Goal: Information Seeking & Learning: Learn about a topic

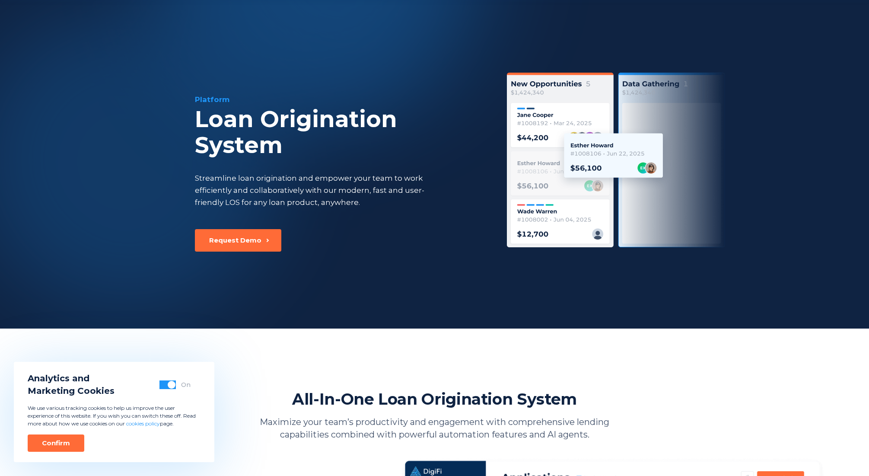
scroll to position [385, 0]
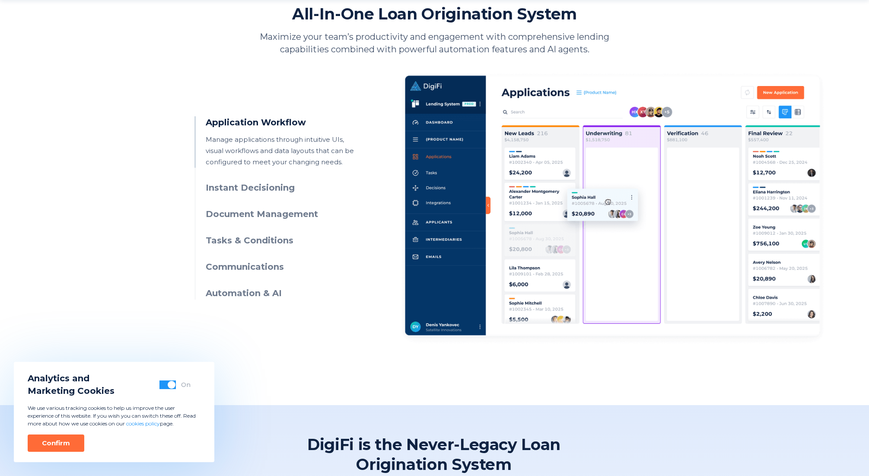
click at [241, 188] on h3 "Instant Decisioning" at bounding box center [284, 188] width 157 height 13
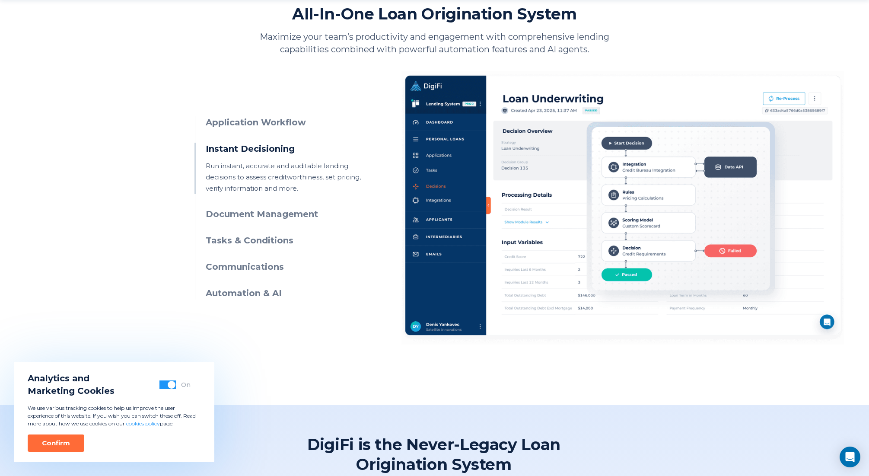
click at [251, 217] on h3 "Document Management" at bounding box center [284, 214] width 157 height 13
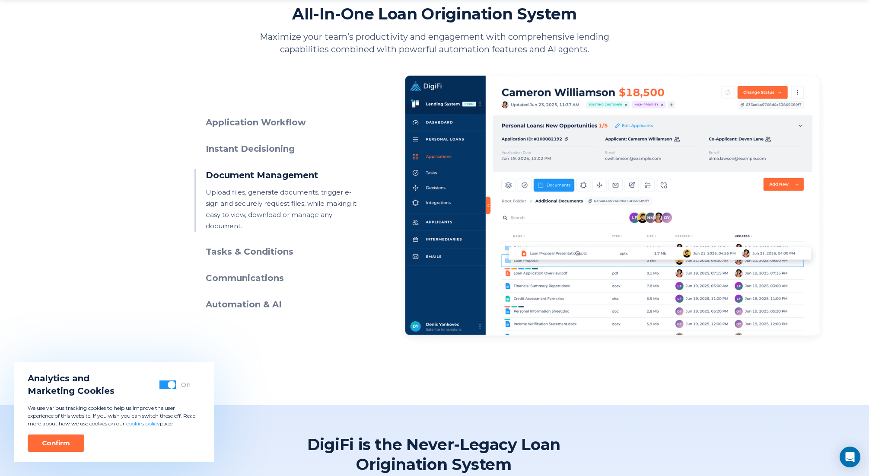
click at [248, 245] on h3 "Tasks & Conditions" at bounding box center [284, 251] width 157 height 13
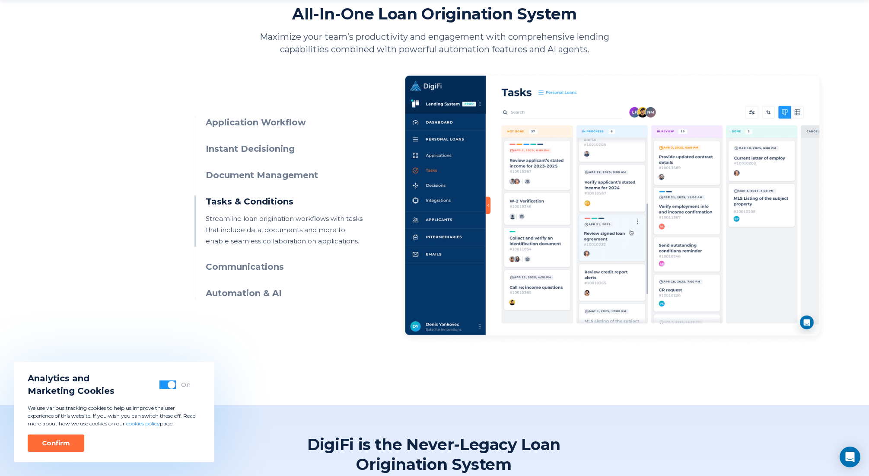
click at [245, 267] on h3 "Communications" at bounding box center [284, 267] width 157 height 13
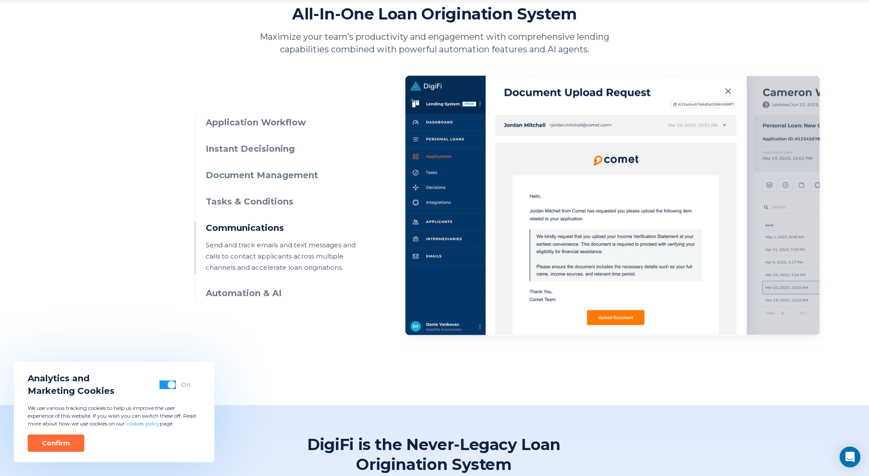
click at [243, 296] on h3 "Automation & AI" at bounding box center [284, 293] width 157 height 13
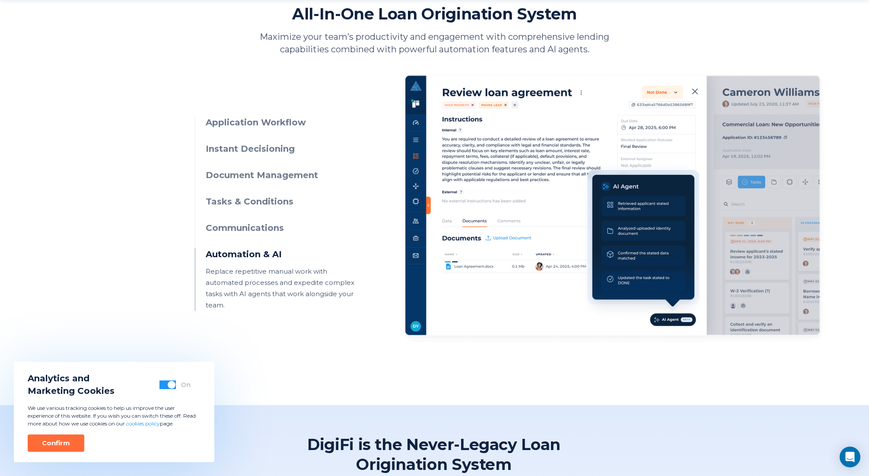
click at [240, 225] on h3 "Communications" at bounding box center [284, 228] width 157 height 13
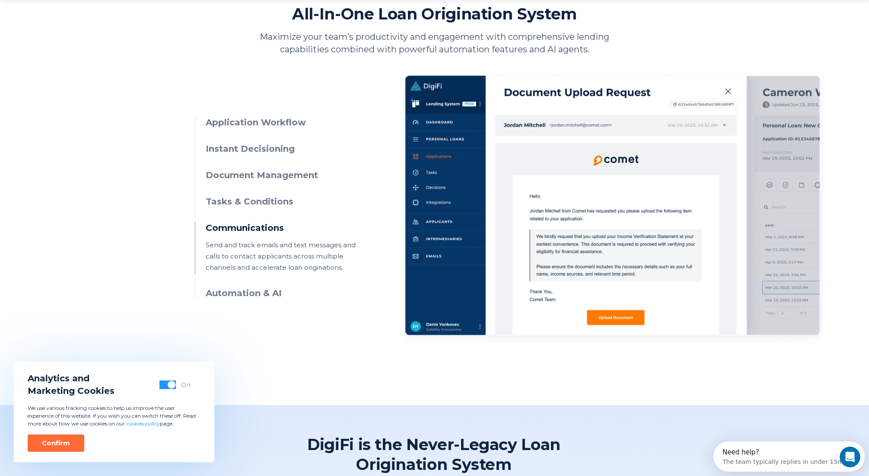
scroll to position [0, 0]
click at [229, 123] on h3 "Application Workflow" at bounding box center [284, 122] width 157 height 13
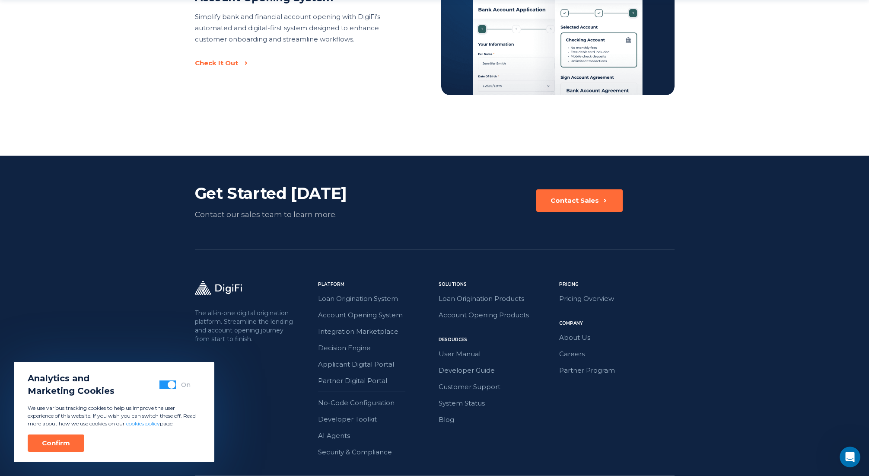
scroll to position [1909, 0]
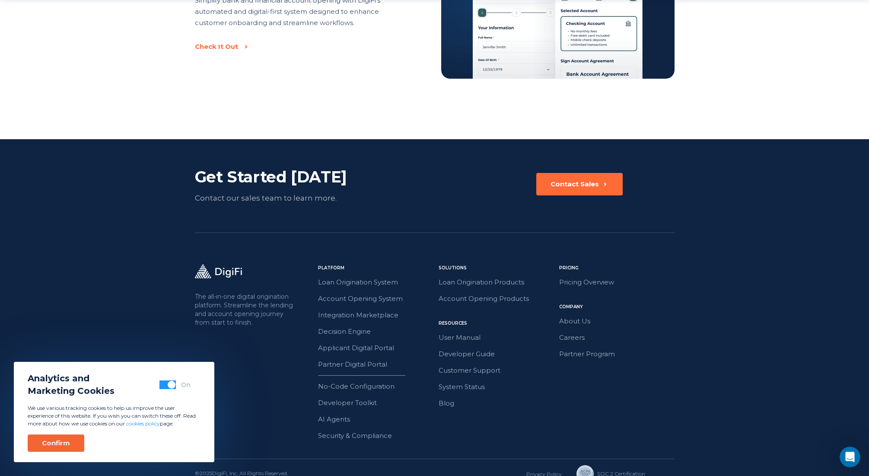
click at [66, 440] on div "Confirm" at bounding box center [56, 443] width 28 height 9
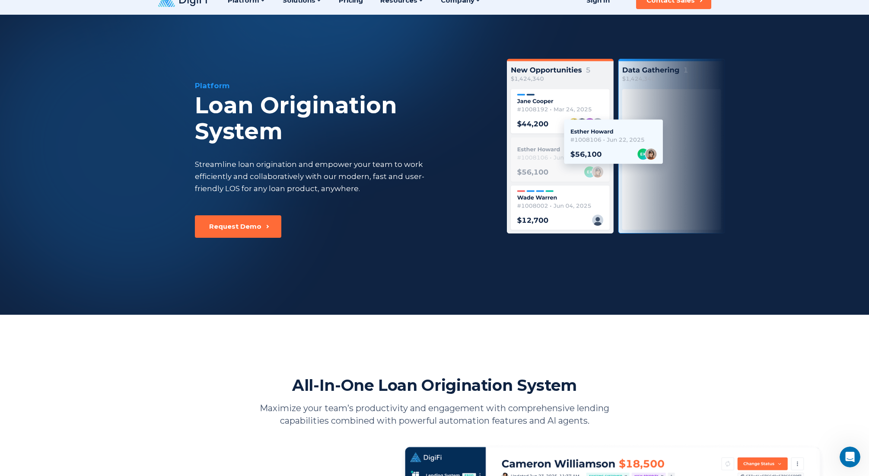
scroll to position [0, 0]
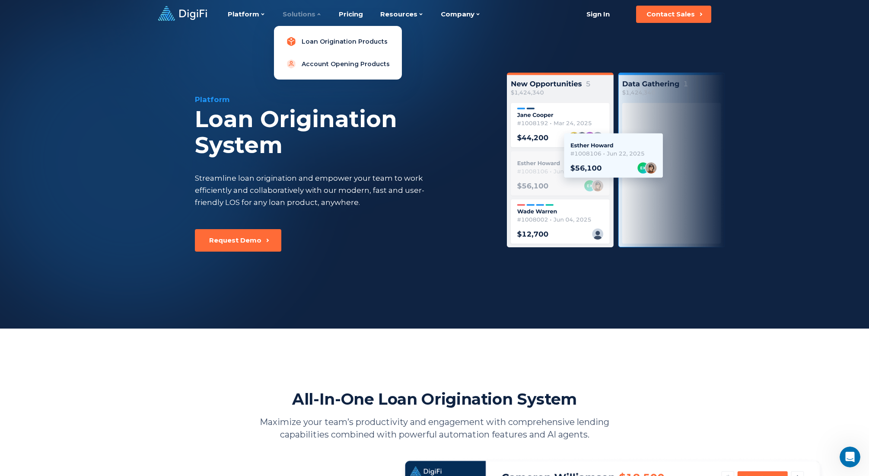
click at [307, 43] on link "Loan Origination Products" at bounding box center [338, 41] width 114 height 17
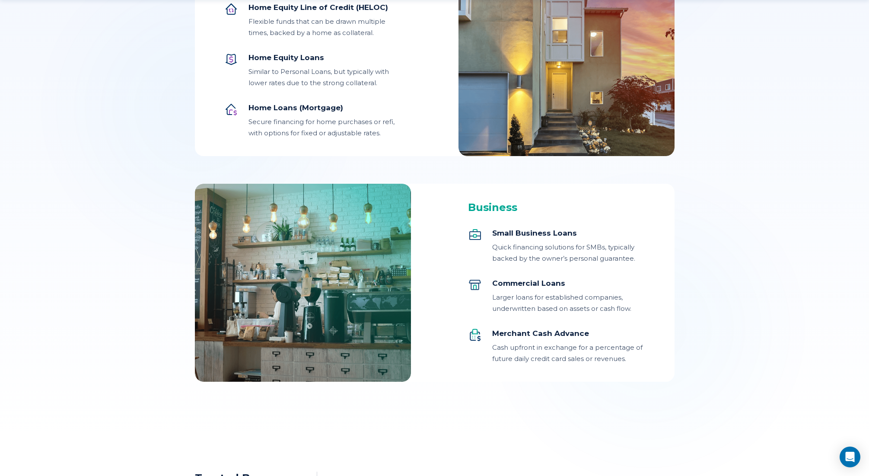
scroll to position [893, 0]
